Goal: Transaction & Acquisition: Purchase product/service

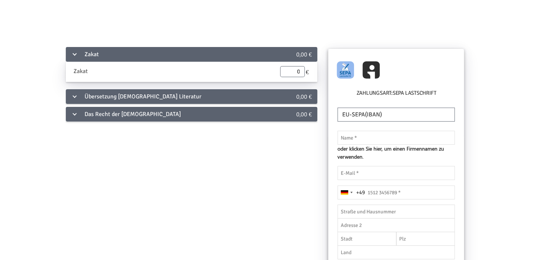
click at [176, 115] on div "Das Recht der [DEMOGRAPHIC_DATA]" at bounding box center [168, 114] width 204 height 15
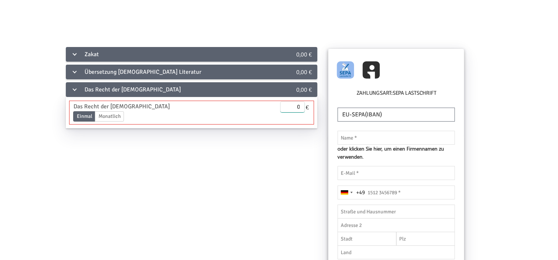
click at [296, 108] on input "0" at bounding box center [292, 106] width 25 height 11
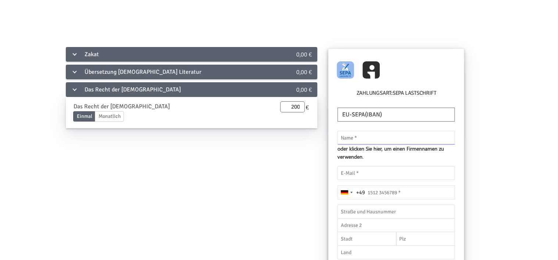
click at [425, 140] on input "text" at bounding box center [396, 138] width 118 height 14
type input "200.00"
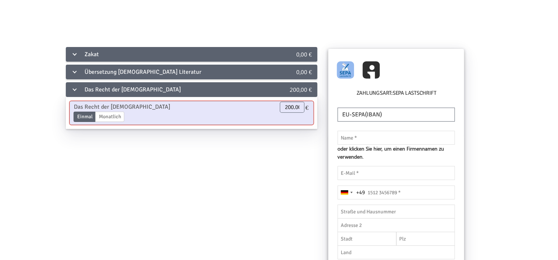
click at [80, 119] on label "Einmal" at bounding box center [85, 117] width 22 height 10
click at [0, 0] on input "Einmal" at bounding box center [0, 0] width 0 height 0
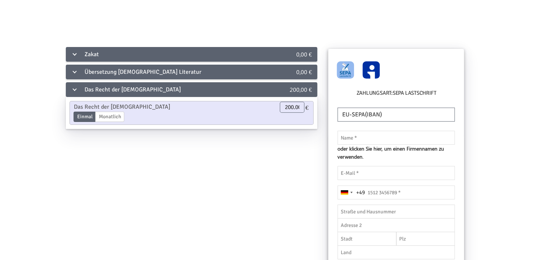
click at [367, 69] on img at bounding box center [370, 69] width 17 height 17
radio input "true"
click at [339, 69] on img at bounding box center [345, 69] width 17 height 17
radio input "true"
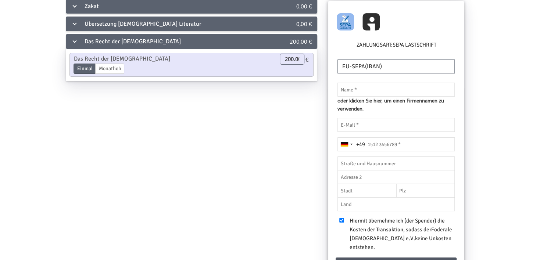
scroll to position [47, 0]
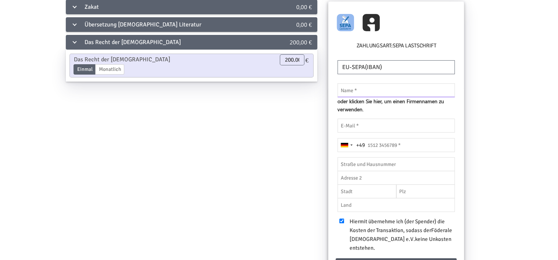
click at [382, 87] on input "text" at bounding box center [396, 90] width 118 height 14
click at [381, 64] on select "EU-SEPA(IBAN) UnitedStates(ACH) UnitedKingdom(BACS) [GEOGRAPHIC_DATA](BECS) [GE…" at bounding box center [396, 67] width 118 height 14
click at [379, 91] on input "text" at bounding box center [396, 90] width 118 height 14
type input "[PERSON_NAME]"
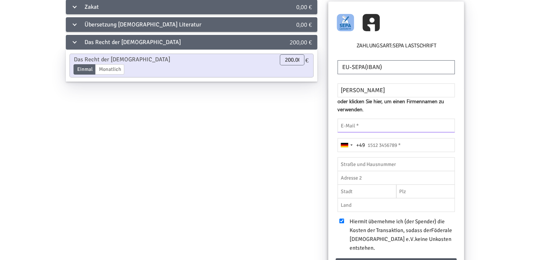
click at [384, 128] on input "email" at bounding box center [396, 126] width 118 height 14
type input "[PERSON_NAME][EMAIL_ADDRESS][DOMAIN_NAME]"
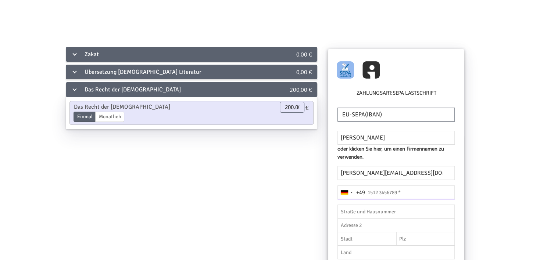
click at [394, 194] on input "tel" at bounding box center [396, 193] width 118 height 14
type input "[PHONE_NUMBER]"
click at [433, 211] on input "text" at bounding box center [396, 212] width 118 height 14
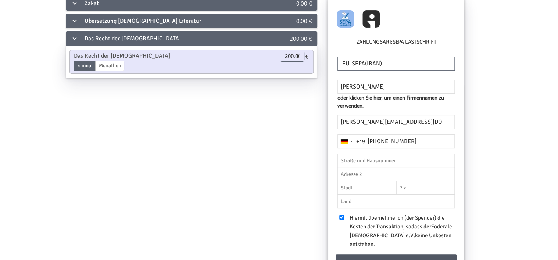
scroll to position [51, 0]
click at [367, 66] on select "EU-SEPA(IBAN) UnitedStates(ACH) UnitedKingdom(BACS) [GEOGRAPHIC_DATA](BECS) [GE…" at bounding box center [396, 63] width 118 height 14
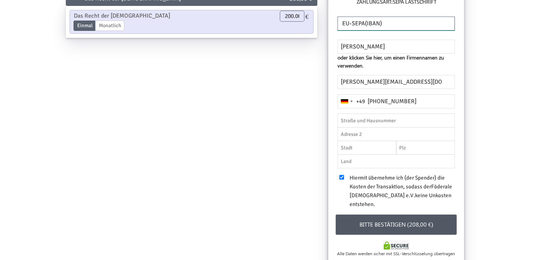
scroll to position [92, 0]
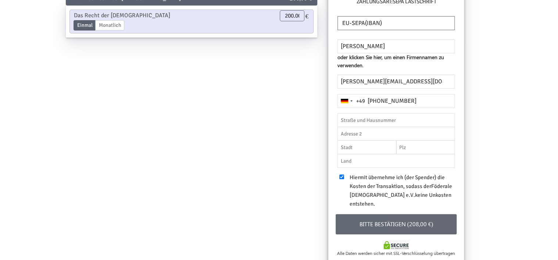
click at [415, 225] on button "Bitte bestätigen (208,00 €)" at bounding box center [396, 224] width 121 height 20
